Goal: Task Accomplishment & Management: Use online tool/utility

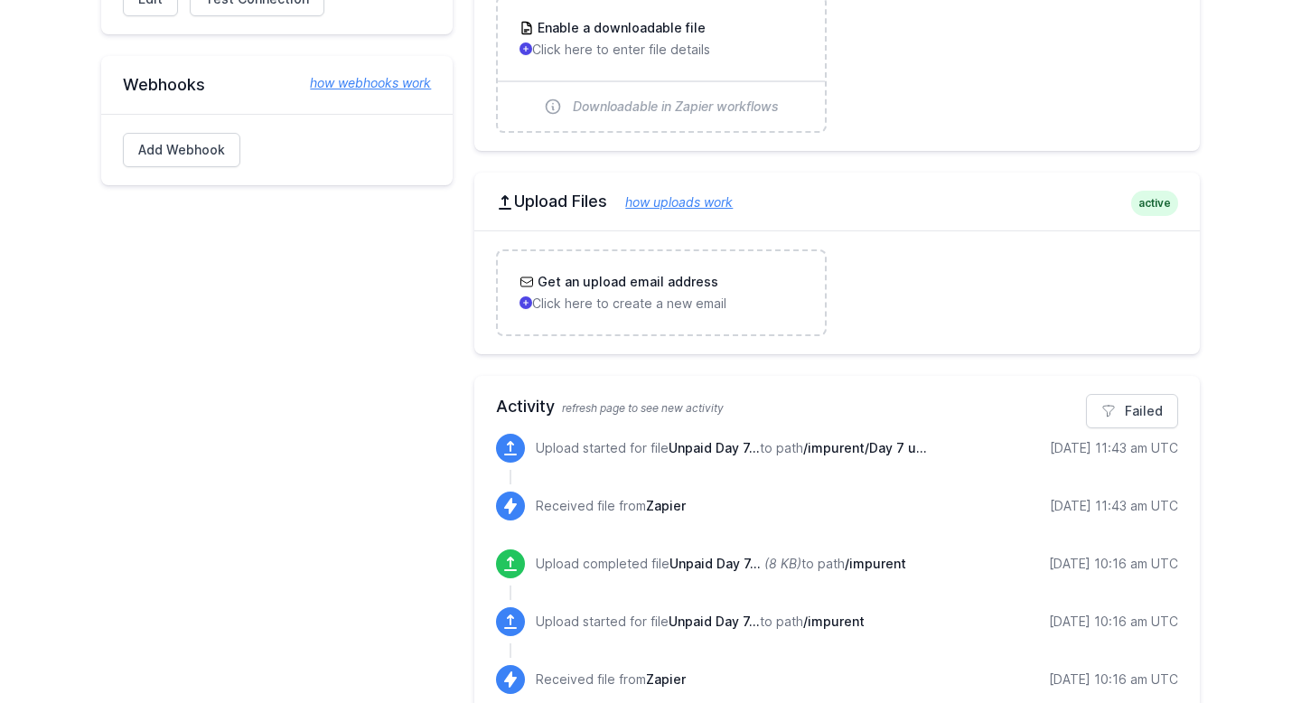
scroll to position [510, 0]
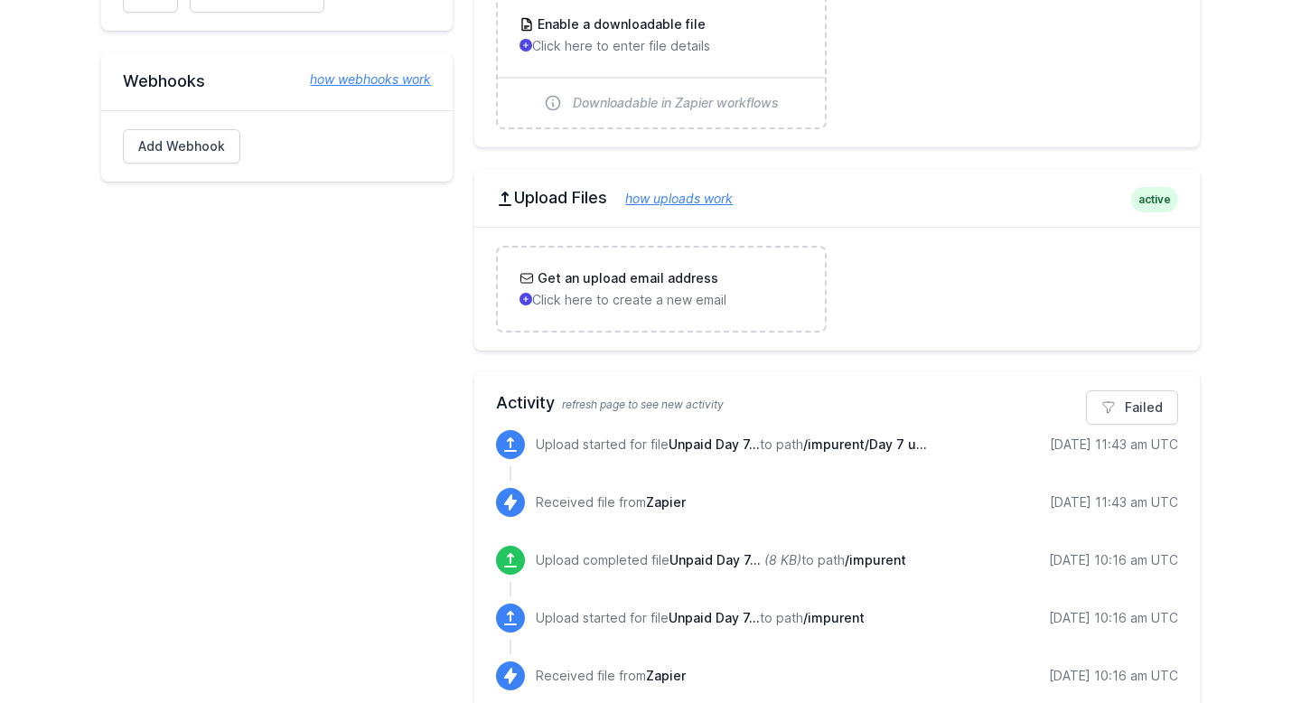
click at [826, 447] on span "/impurent/Day 7 u..." at bounding box center [865, 443] width 124 height 15
drag, startPoint x: 873, startPoint y: 444, endPoint x: 941, endPoint y: 445, distance: 67.8
click at [941, 445] on div "Upload started for file Unpaid Day 7... to path /impurent/Day 7 u... 9/10/2025 …" at bounding box center [857, 444] width 642 height 29
click at [842, 446] on span "/impurent/Day 7 u..." at bounding box center [865, 443] width 124 height 15
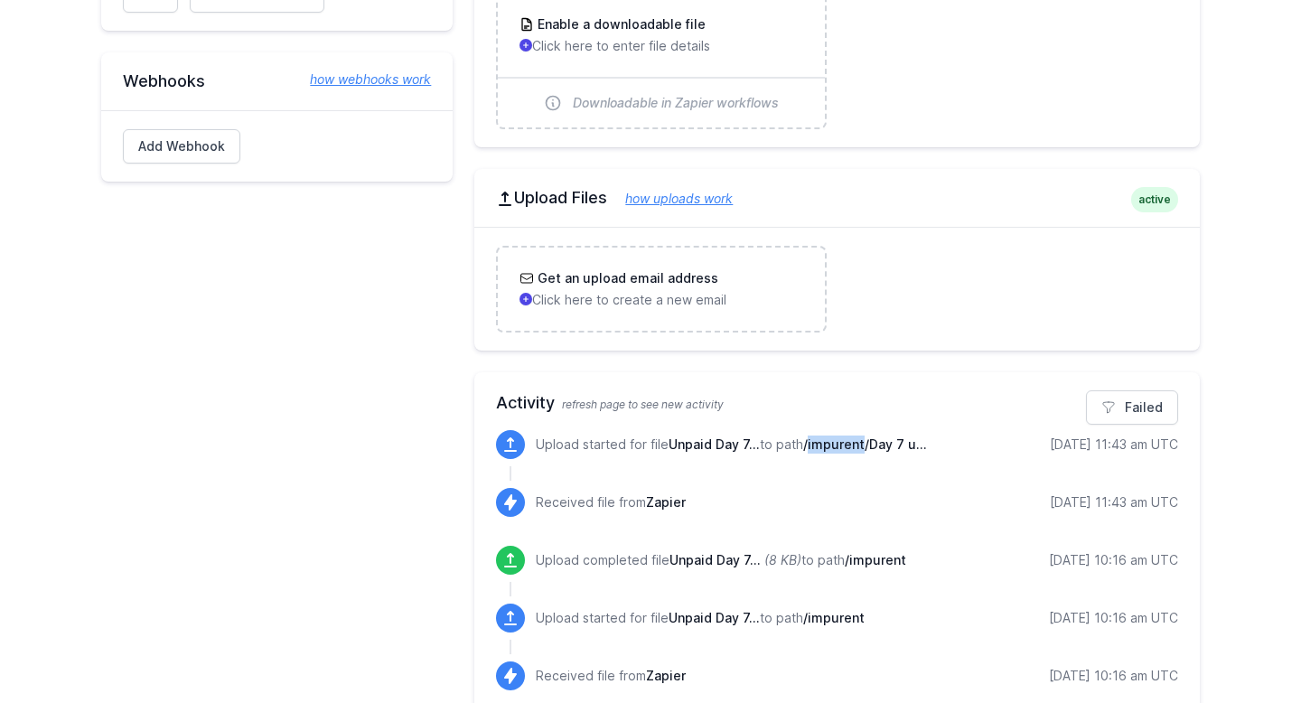
click at [842, 446] on span "/impurent/Day 7 u..." at bounding box center [865, 443] width 124 height 15
drag, startPoint x: 870, startPoint y: 443, endPoint x: 944, endPoint y: 444, distance: 74.1
click at [944, 444] on div "Upload started for file Unpaid Day 7... to path /impurent/Day 7 u... 9/10/2025 …" at bounding box center [857, 444] width 642 height 29
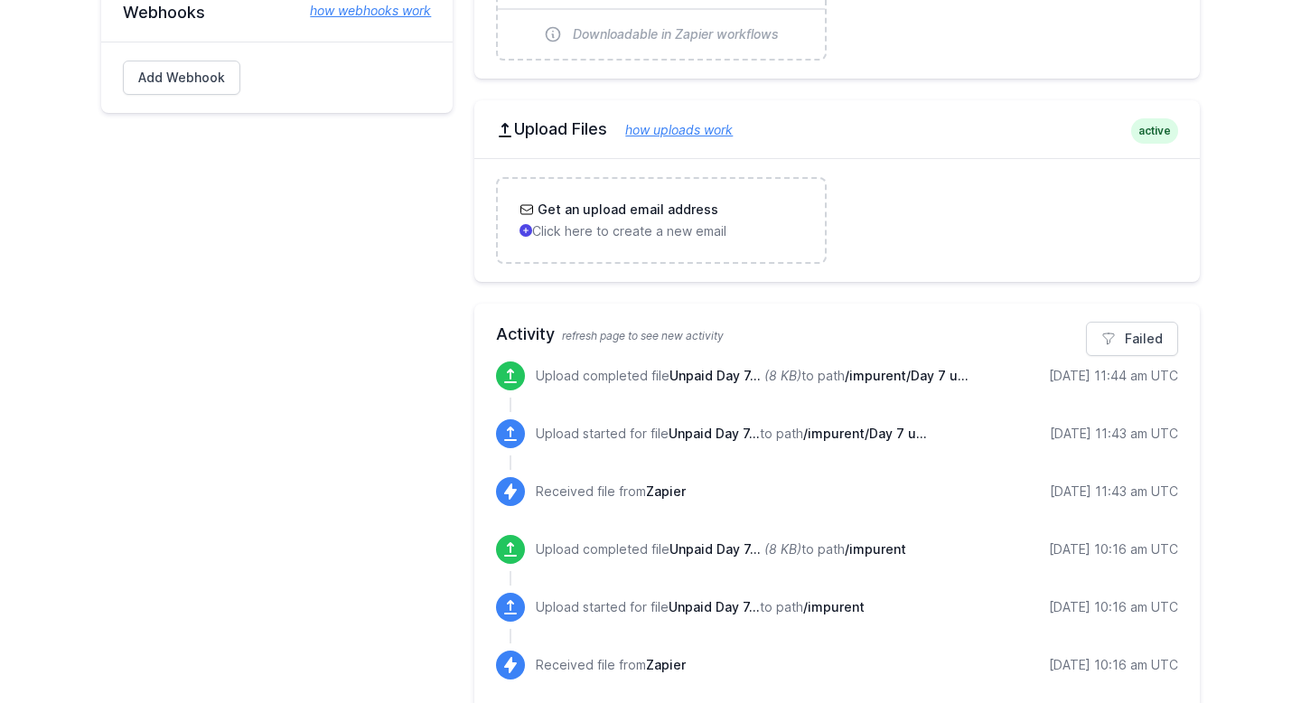
scroll to position [581, 0]
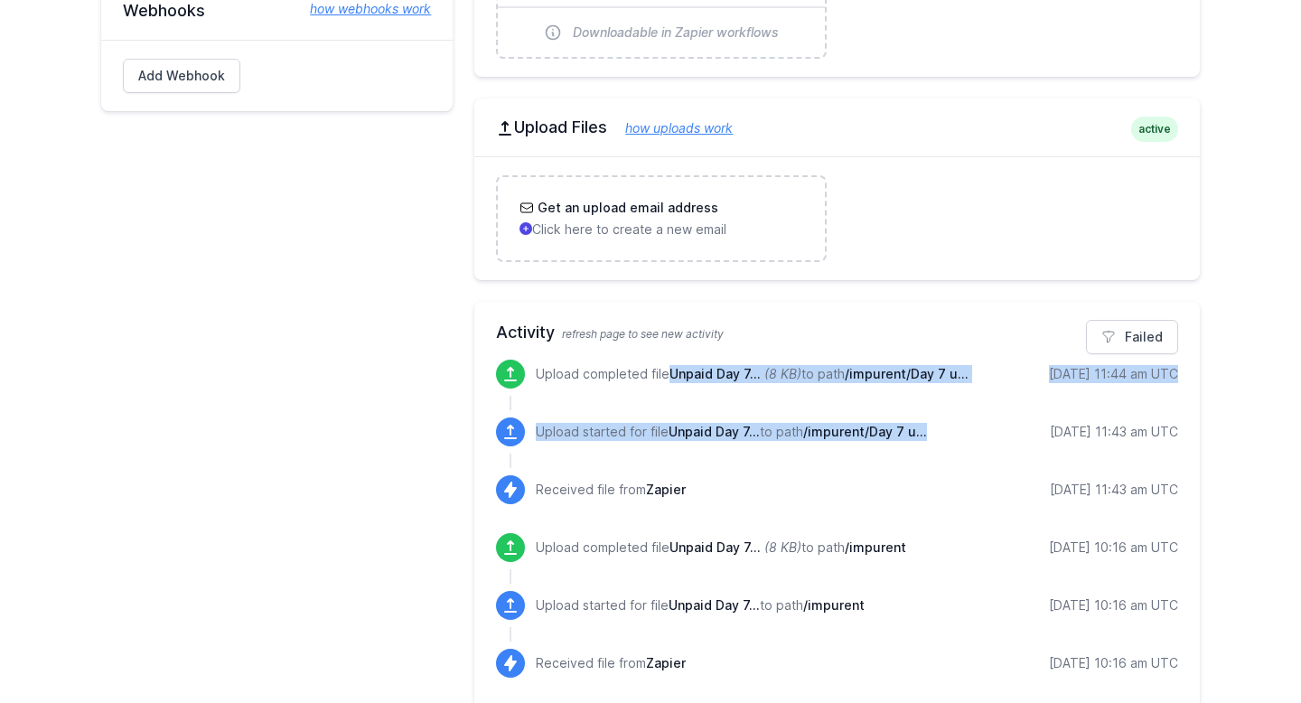
drag, startPoint x: 671, startPoint y: 377, endPoint x: 768, endPoint y: 463, distance: 129.8
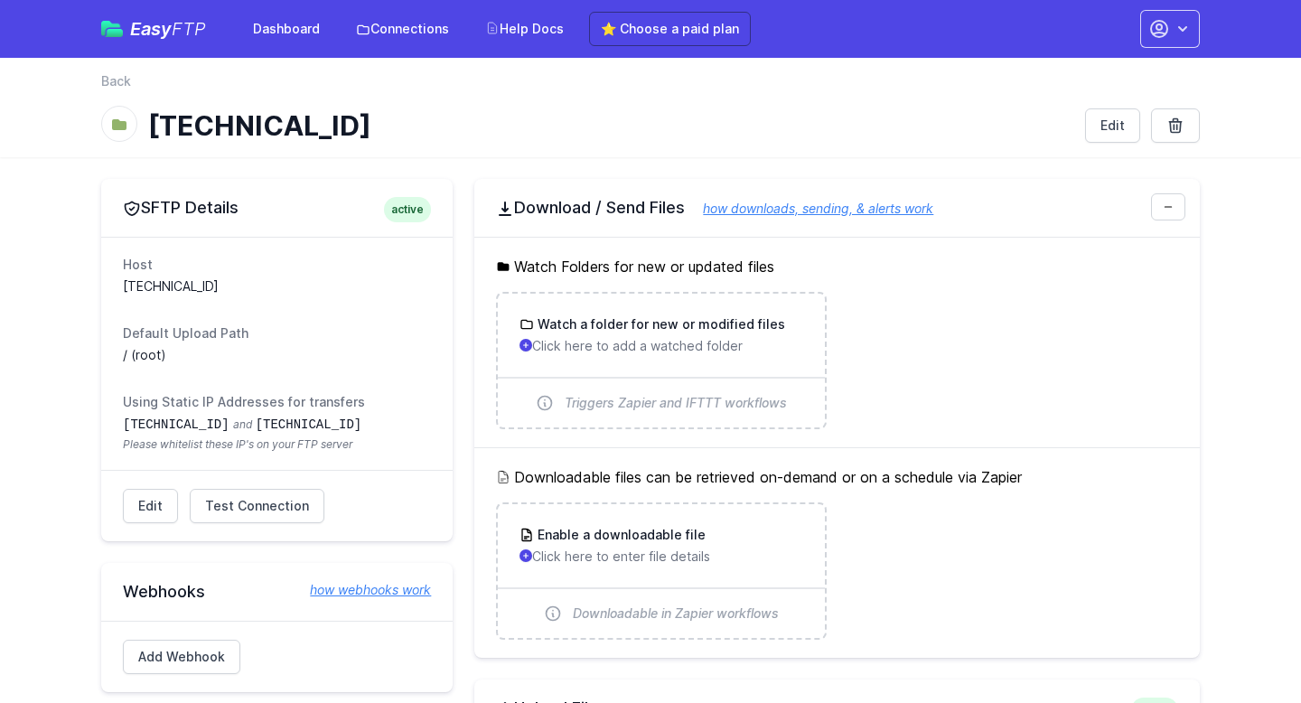
scroll to position [580, 0]
